Goal: Transaction & Acquisition: Purchase product/service

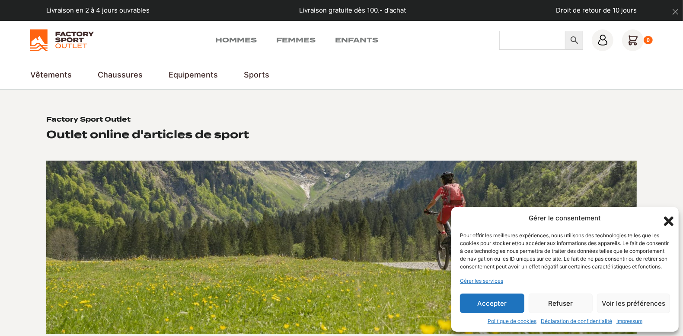
click at [544, 38] on input "Chercher" at bounding box center [532, 40] width 66 height 19
type input "bâton trail"
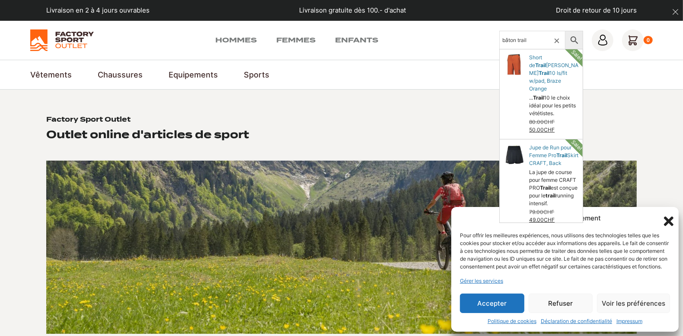
click at [669, 216] on icon "Fermer la boîte de dialogue" at bounding box center [669, 221] width 10 height 10
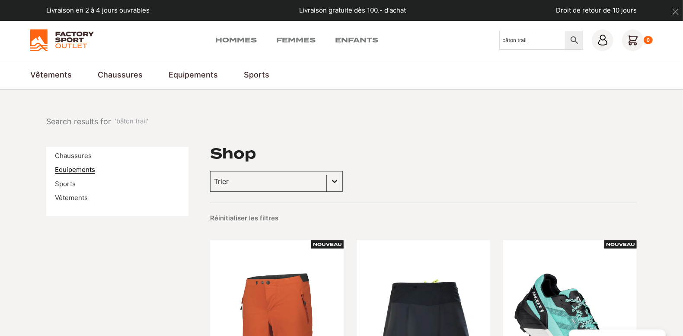
click at [70, 170] on link "Equipements" at bounding box center [75, 169] width 40 height 8
